Goal: Information Seeking & Learning: Learn about a topic

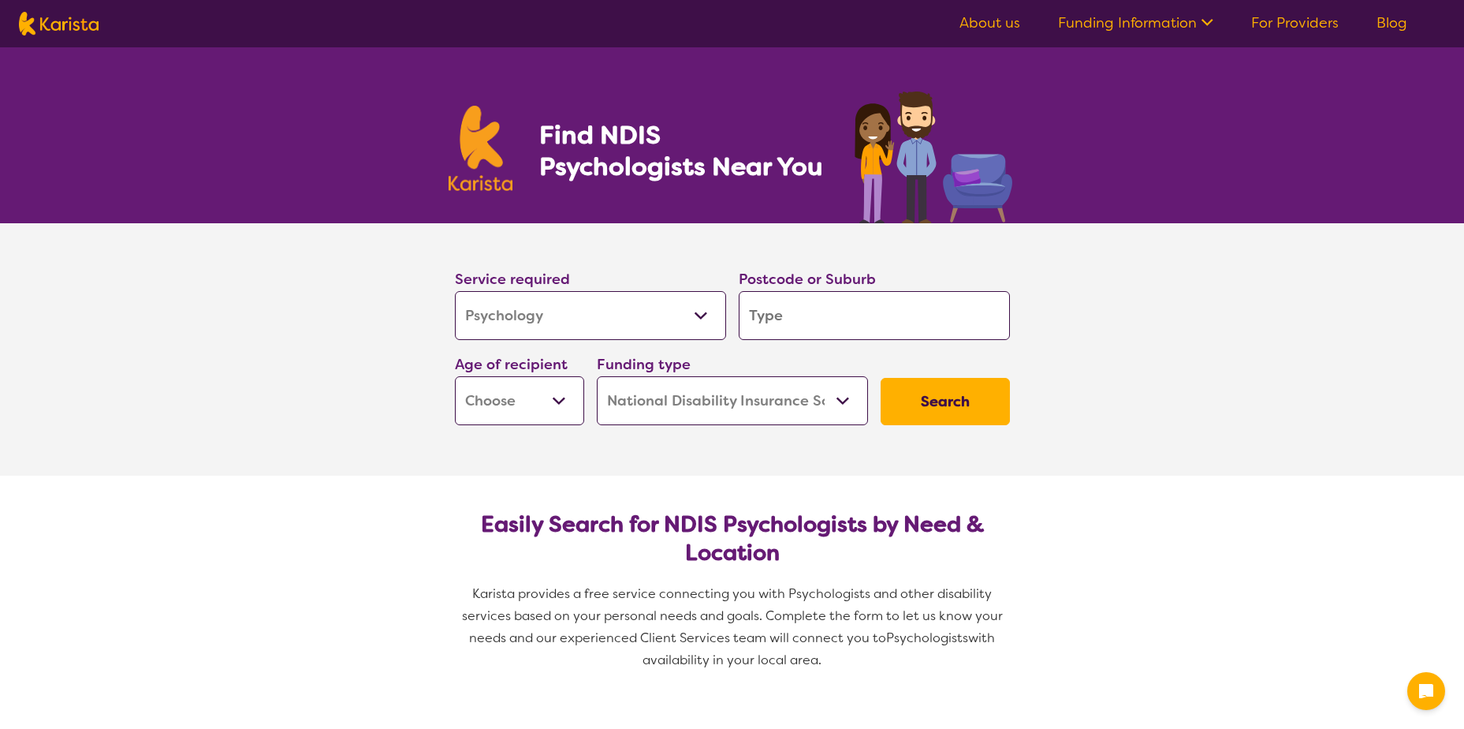
select select "Psychology"
select select "NDIS"
select select "Psychology"
select select "NDIS"
click at [834, 323] on input "search" at bounding box center [874, 315] width 271 height 49
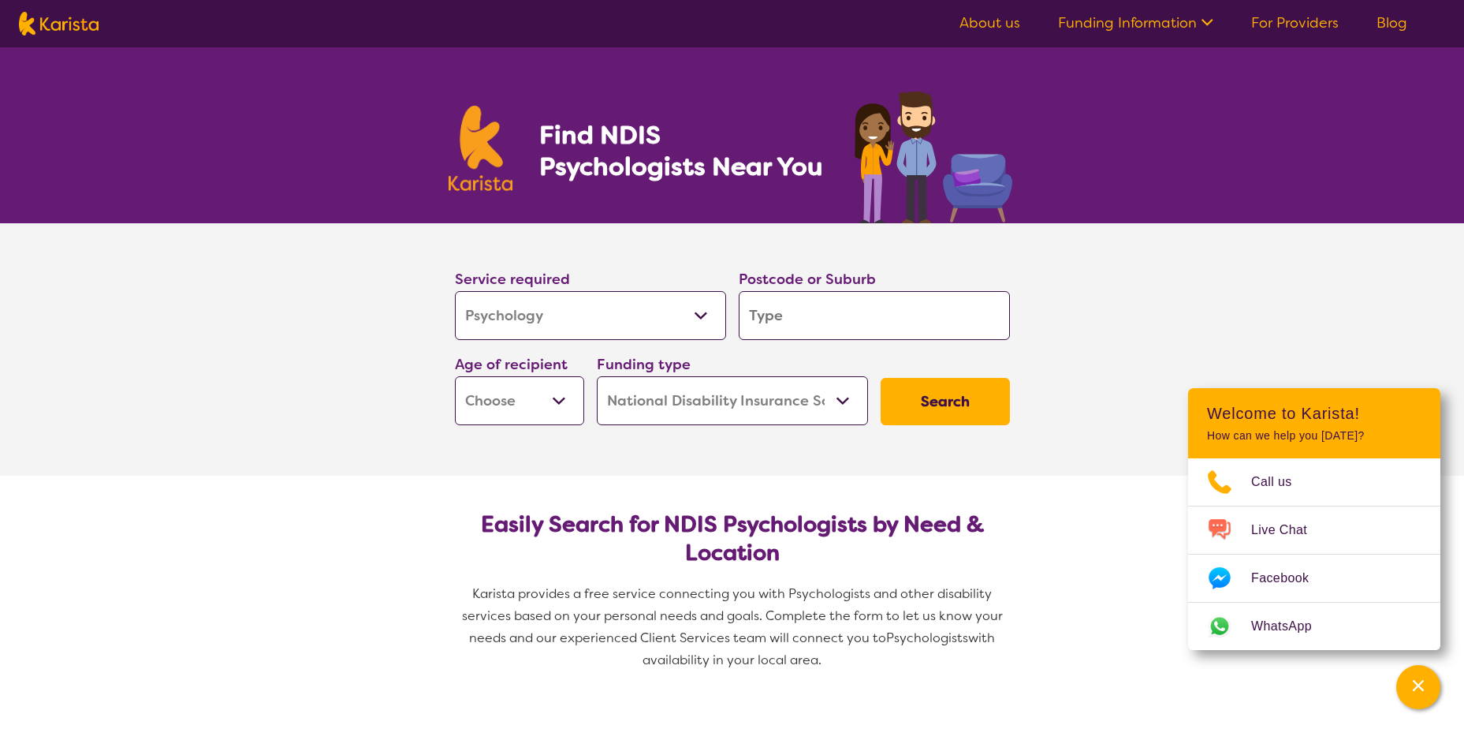
type input "4"
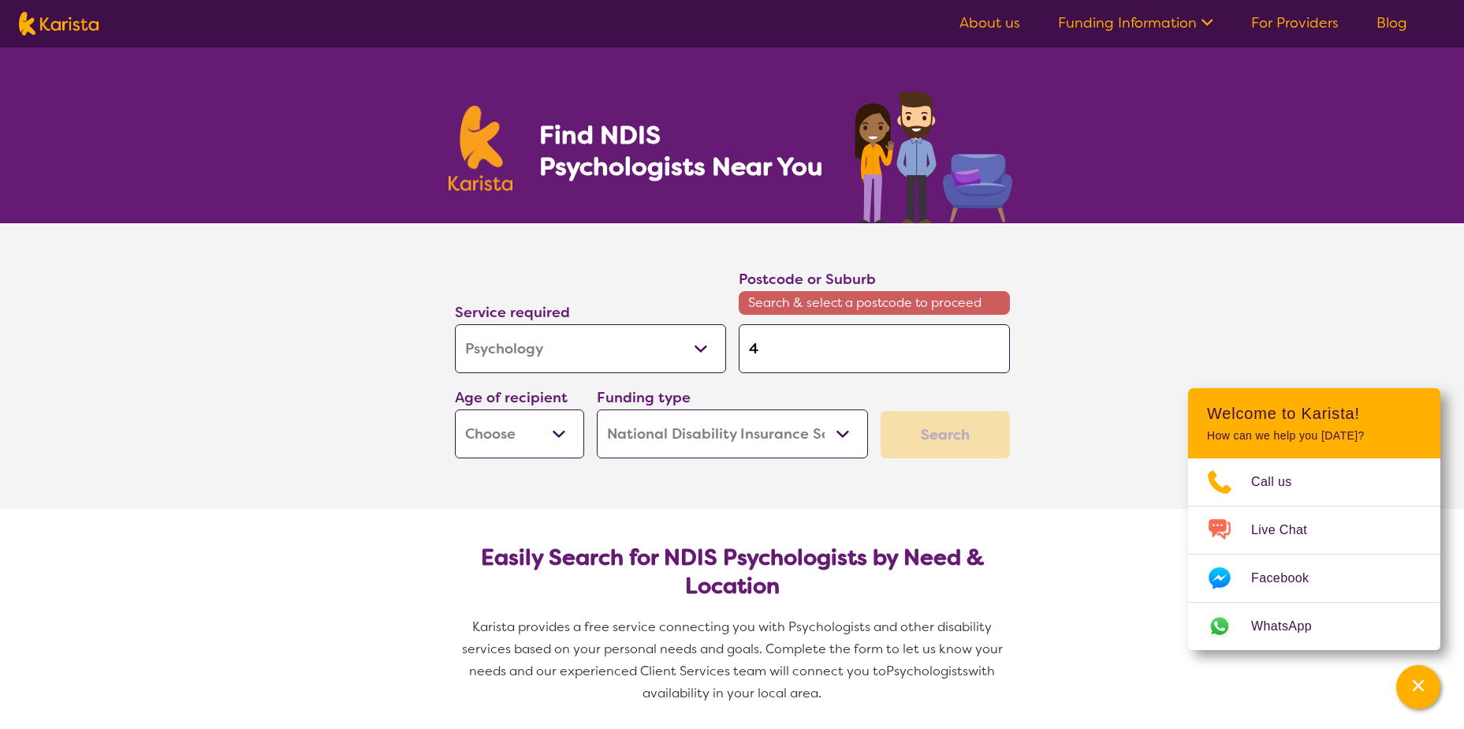
type input "43"
type input "430"
type input "4300"
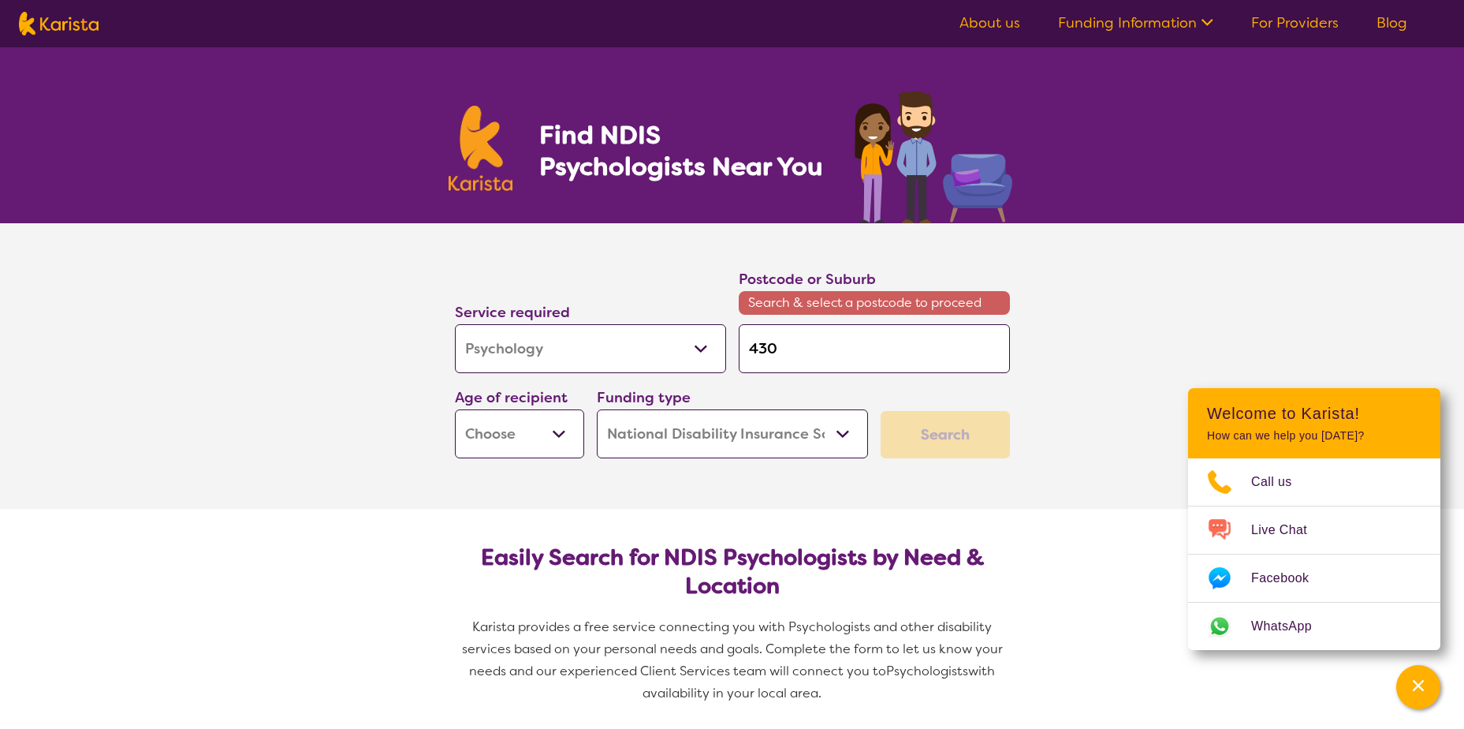
type input "4300"
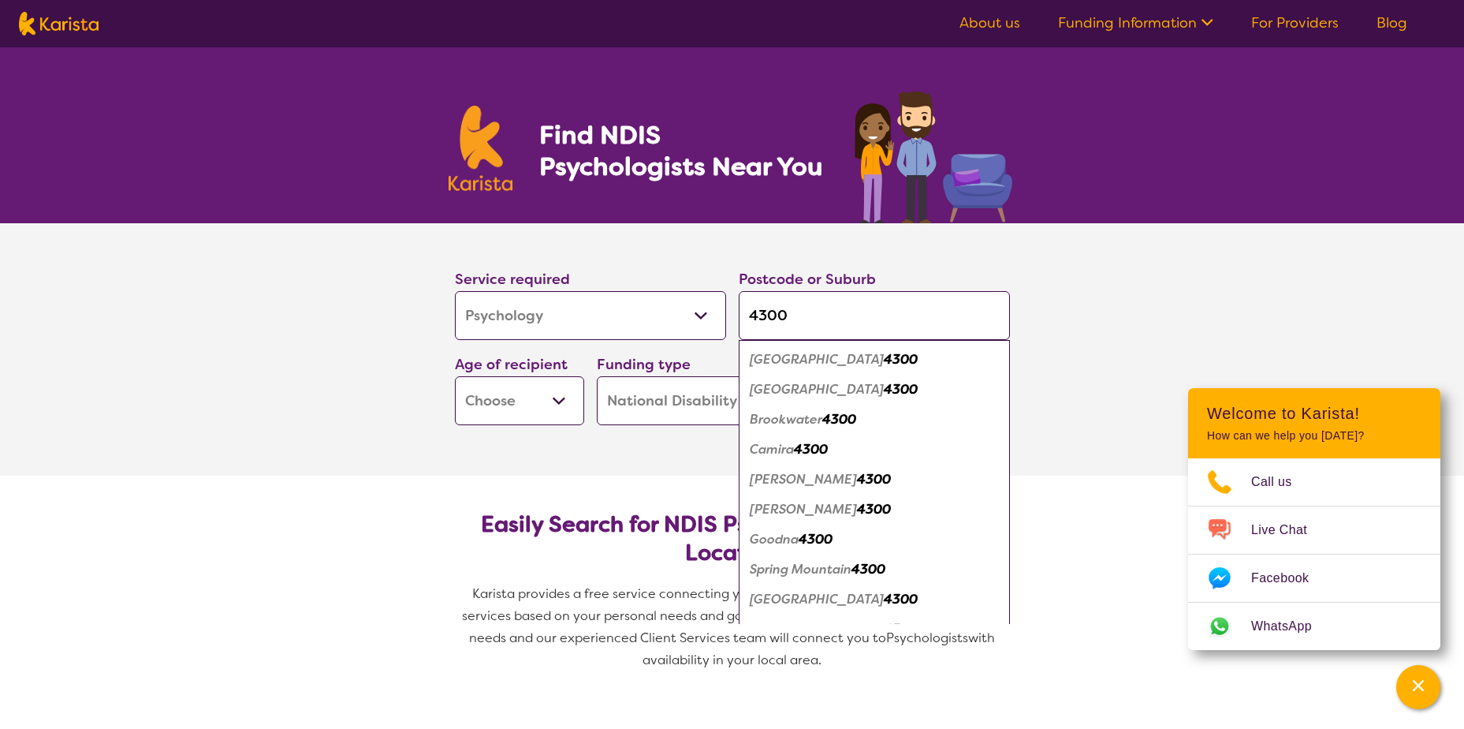
type input "4300"
click at [825, 565] on em "Spring Mountain" at bounding box center [801, 569] width 102 height 17
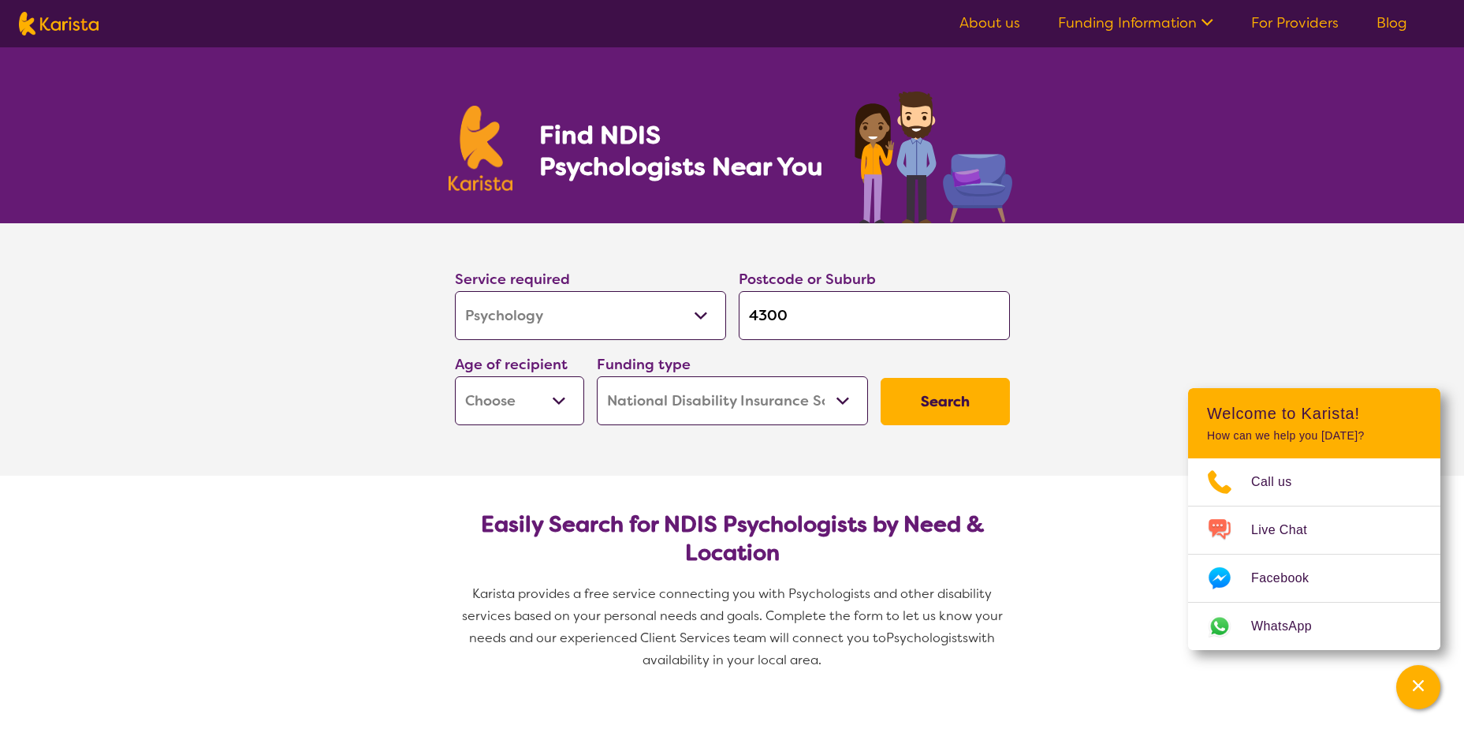
click at [551, 397] on select "Early Childhood - 0 to 9 Child - 10 to 11 Adolescent - 12 to 17 Adult - 18 to 6…" at bounding box center [519, 400] width 129 height 49
select select "AS"
click at [455, 376] on select "Early Childhood - 0 to 9 Child - 10 to 11 Adolescent - 12 to 17 Adult - 18 to 6…" at bounding box center [519, 400] width 129 height 49
select select "AS"
click at [841, 405] on select "Home Care Package (HCP) National Disability Insurance Scheme (NDIS) I don't know" at bounding box center [732, 400] width 271 height 49
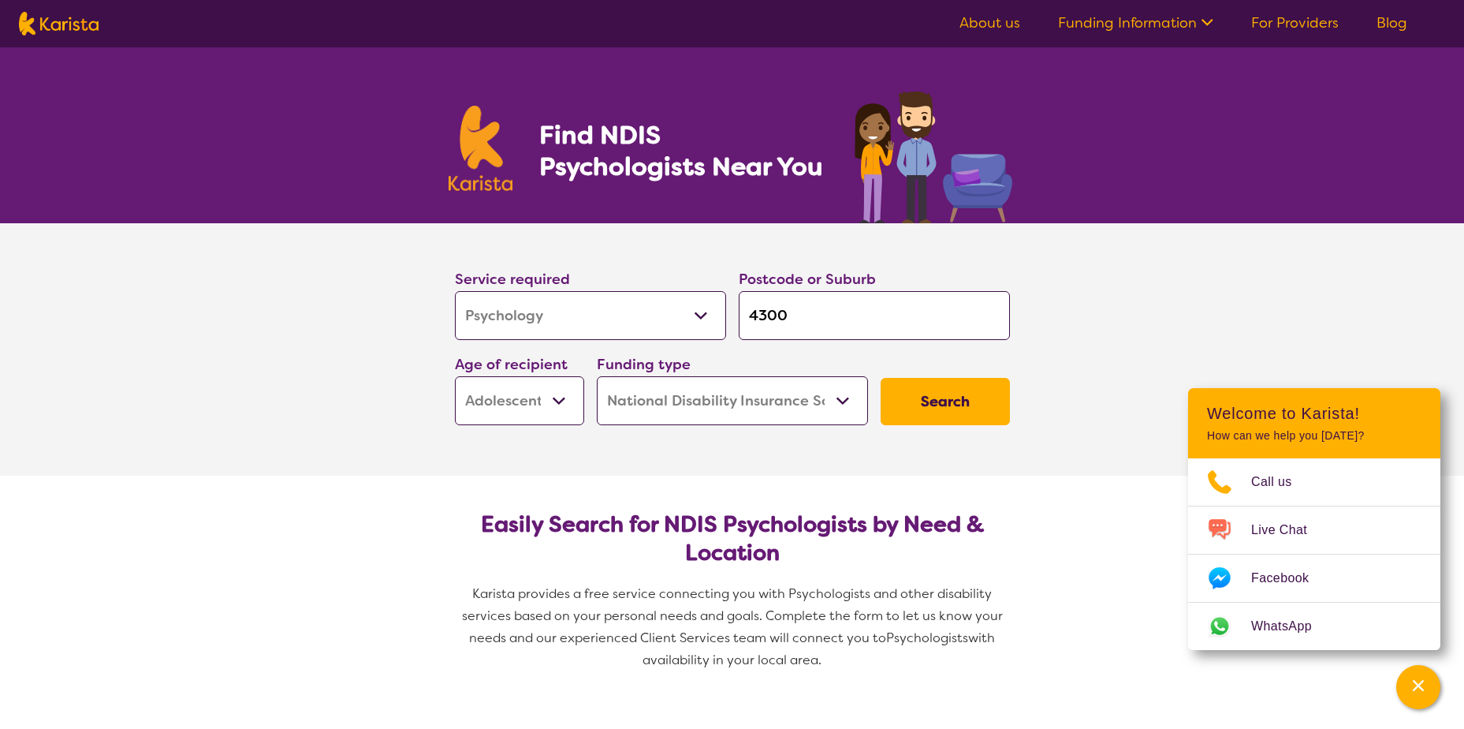
select select "i-don-t-know"
click at [597, 376] on select "Home Care Package (HCP) National Disability Insurance Scheme (NDIS) I don't know" at bounding box center [732, 400] width 271 height 49
select select "i-don-t-know"
click at [969, 404] on button "Search" at bounding box center [945, 401] width 129 height 47
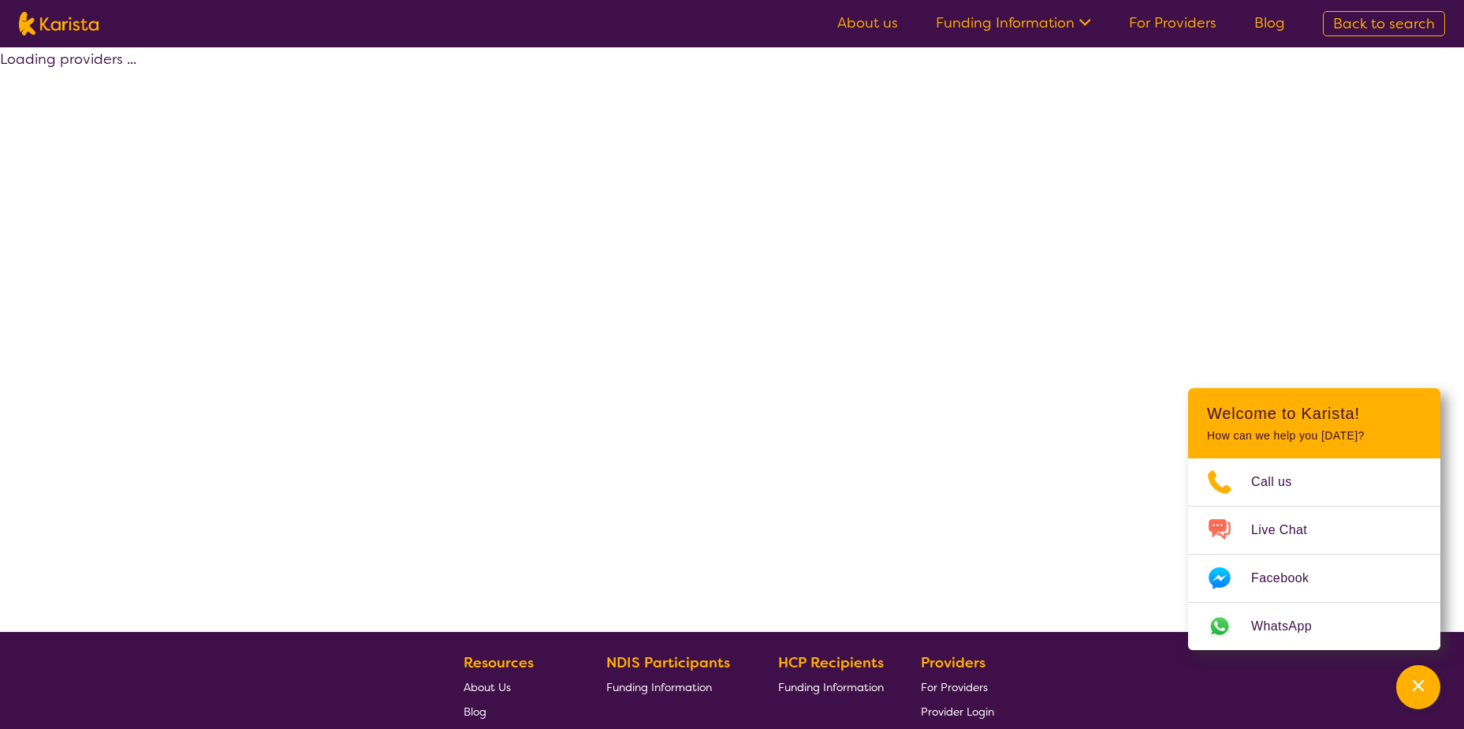
select select "Psychology"
select select "AS"
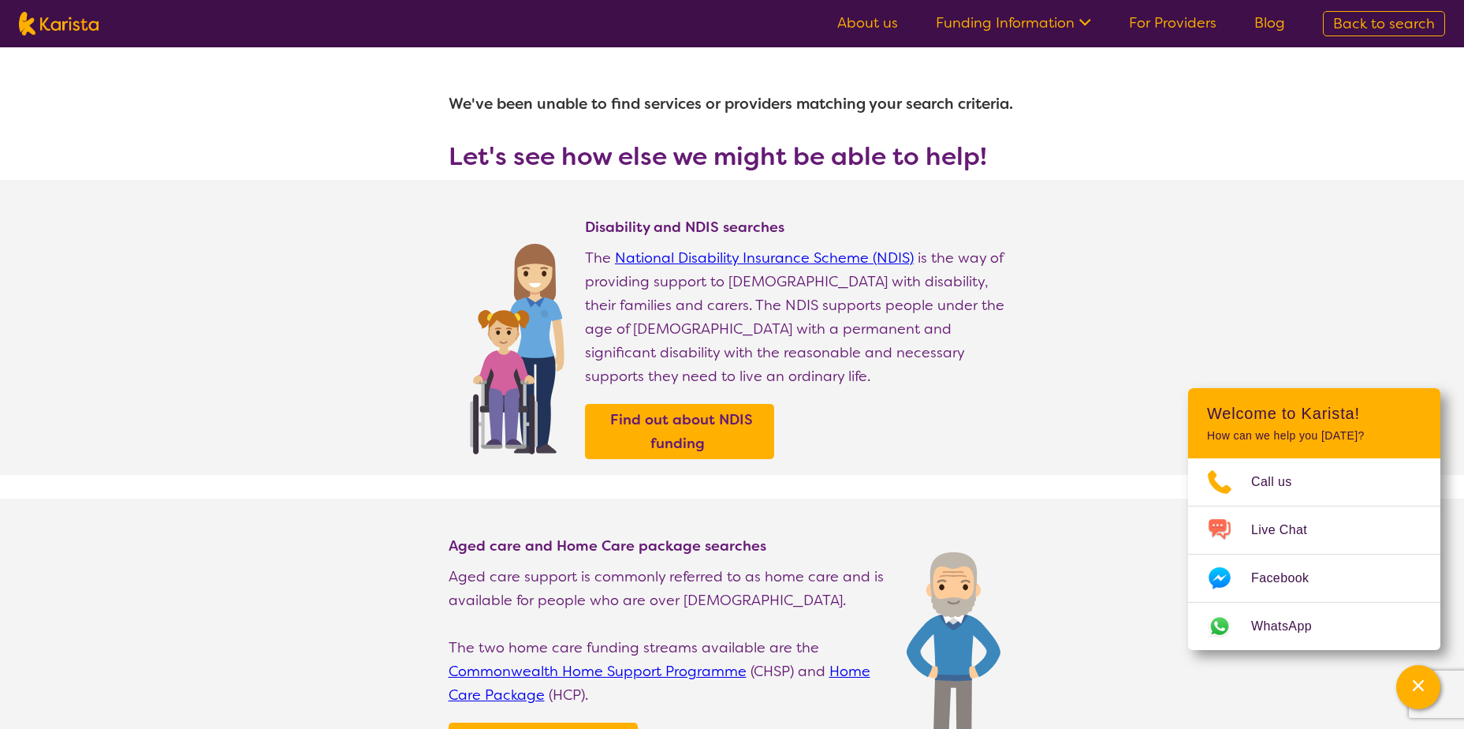
select select "Psychology"
select select "AS"
select select "NDIS"
select select "Psychology"
select select "AS"
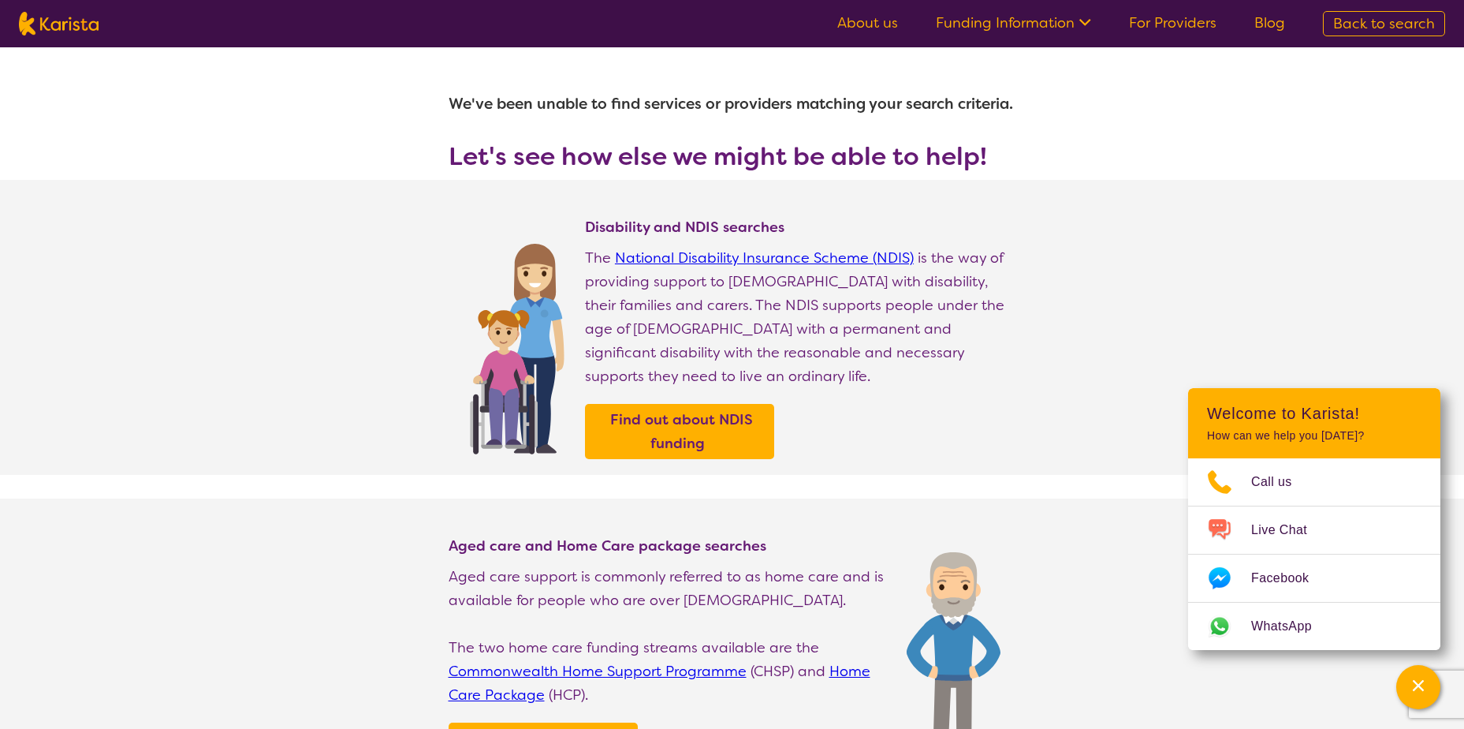
select select "NDIS"
